Goal: Find contact information: Find contact information

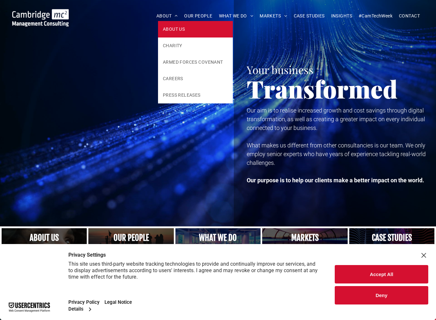
click at [174, 25] on link "ABOUT US" at bounding box center [195, 29] width 75 height 16
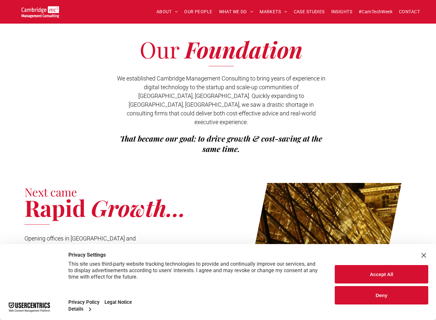
drag, startPoint x: 194, startPoint y: 68, endPoint x: 214, endPoint y: 155, distance: 89.5
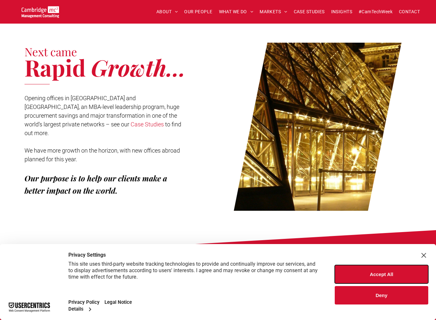
click at [392, 278] on button "Accept All" at bounding box center [382, 274] width 94 height 18
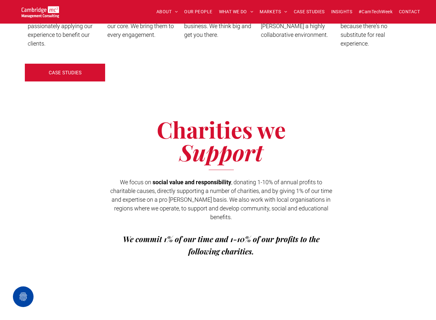
scroll to position [1724, 0]
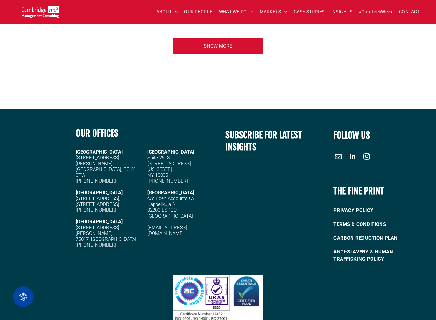
drag, startPoint x: 191, startPoint y: 95, endPoint x: 226, endPoint y: 275, distance: 183.6
click at [88, 155] on span "[STREET_ADDRESS][PERSON_NAME]" at bounding box center [105, 166] width 59 height 23
drag, startPoint x: 88, startPoint y: 138, endPoint x: 123, endPoint y: 144, distance: 35.0
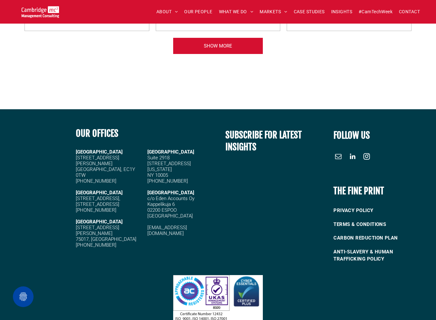
click at [123, 155] on h5 "[STREET_ADDRESS][PERSON_NAME]" at bounding box center [109, 166] width 67 height 23
drag, startPoint x: 121, startPoint y: 143, endPoint x: 95, endPoint y: 144, distance: 26.8
click at [95, 155] on h5 "[STREET_ADDRESS][PERSON_NAME]" at bounding box center [109, 166] width 67 height 23
copy span "EC1Y 0TW"
click at [59, 142] on div at bounding box center [36, 194] width 73 height 147
